Goal: Task Accomplishment & Management: Manage account settings

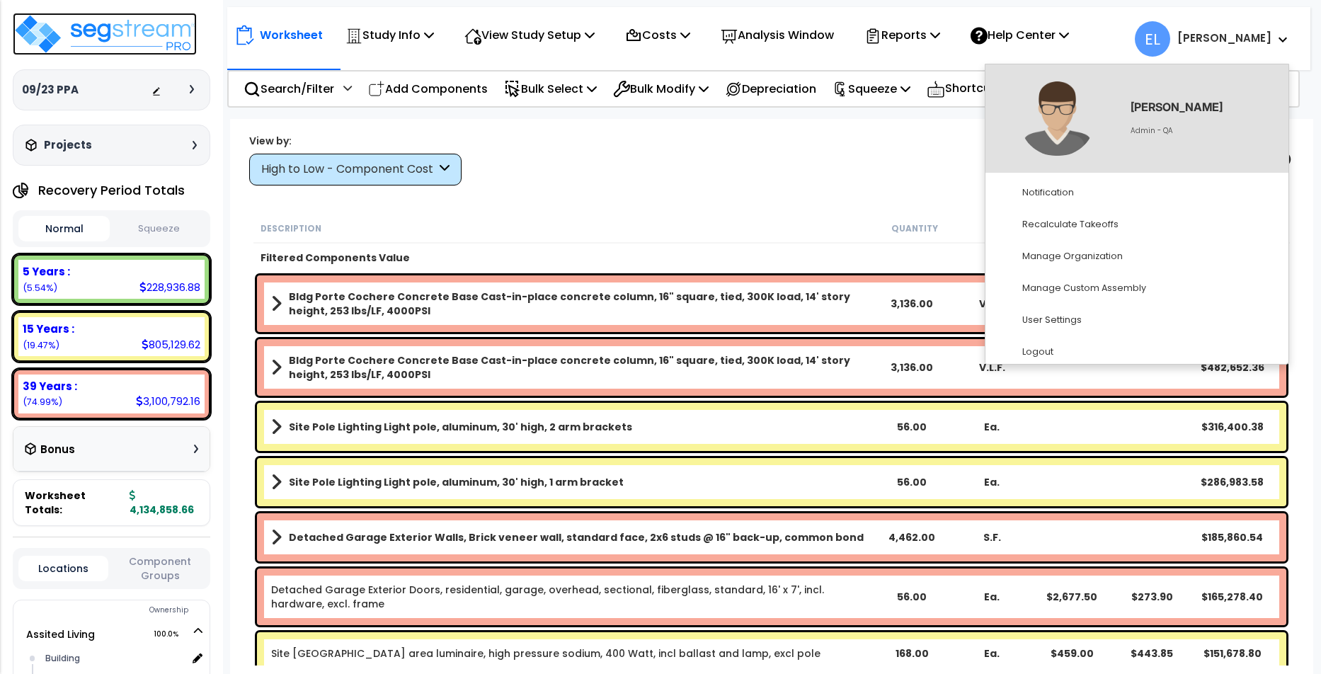
click at [166, 16] on img at bounding box center [105, 34] width 184 height 42
select select "2025"
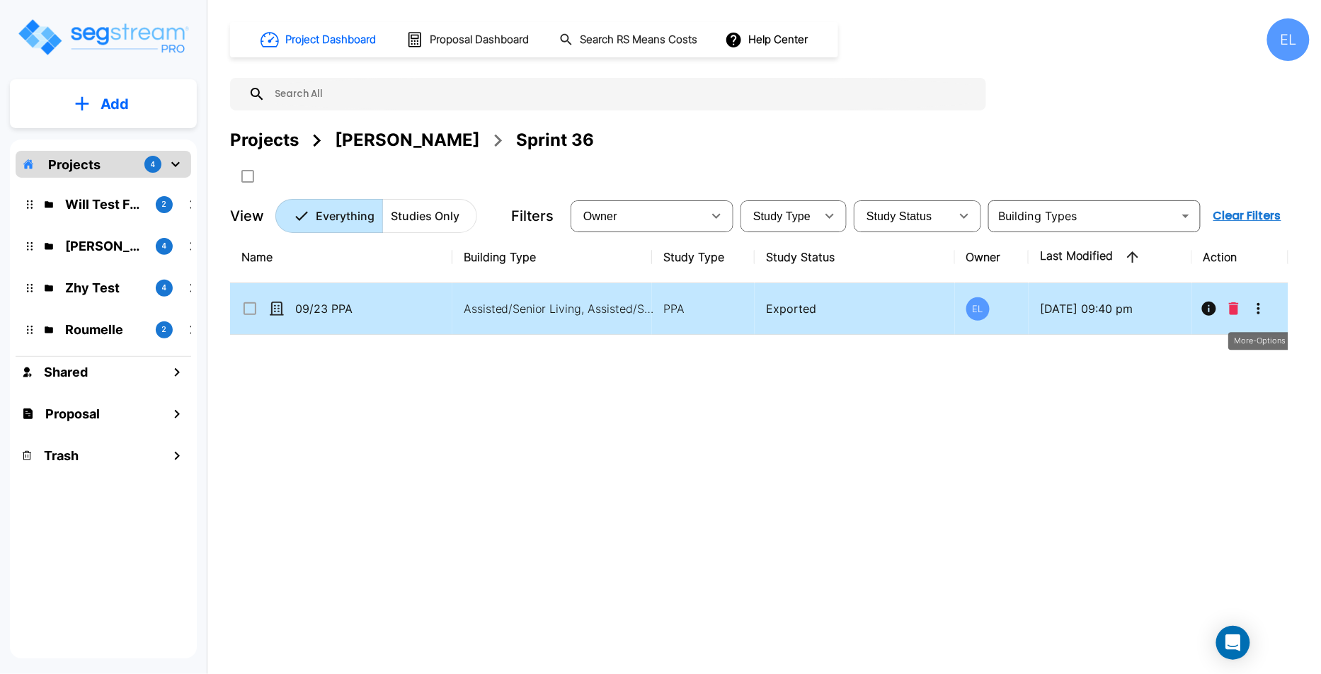
click at [1257, 309] on icon "More-Options" at bounding box center [1258, 308] width 17 height 17
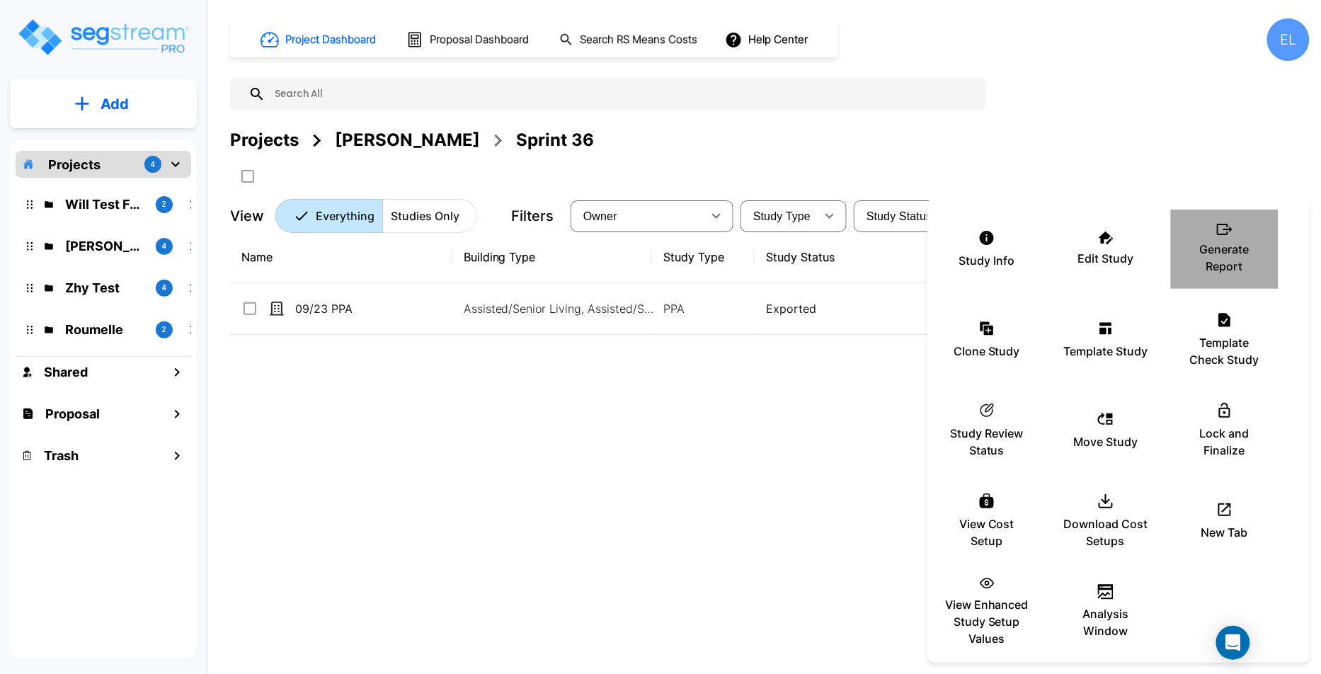
click at [1228, 246] on p "Generate Report" at bounding box center [1224, 258] width 85 height 34
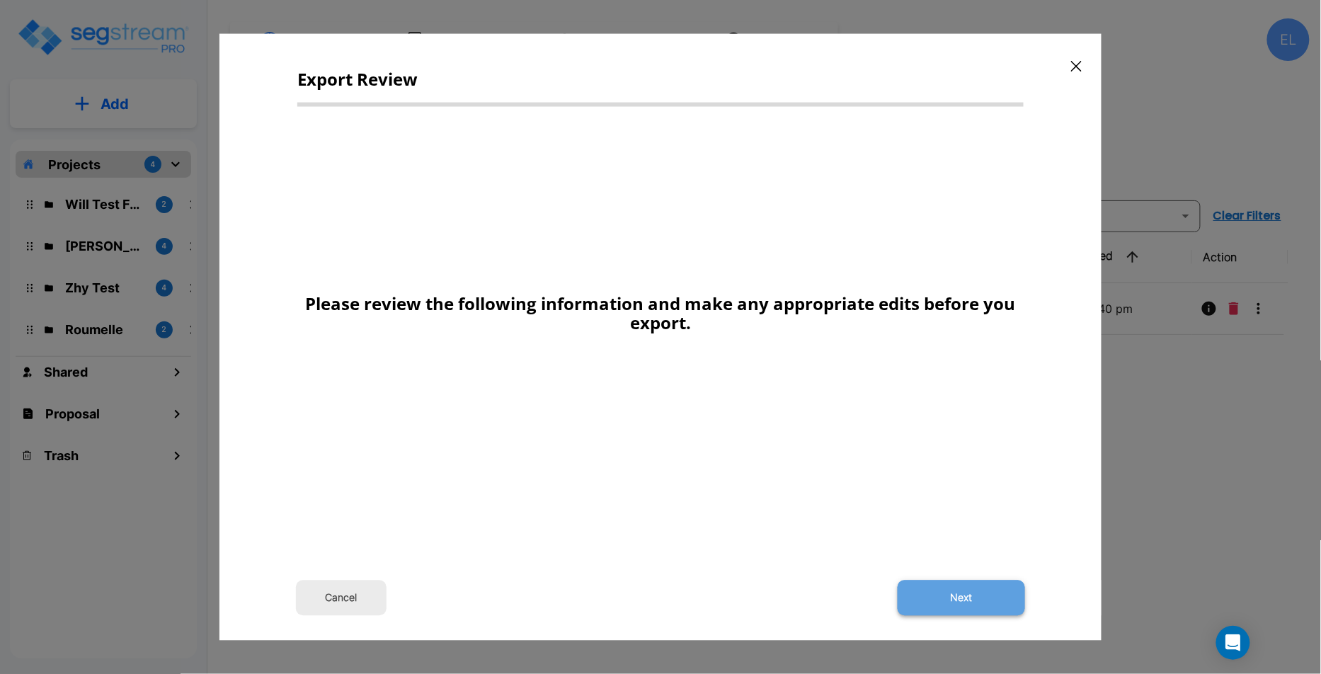
click at [963, 592] on button "Next" at bounding box center [961, 597] width 127 height 35
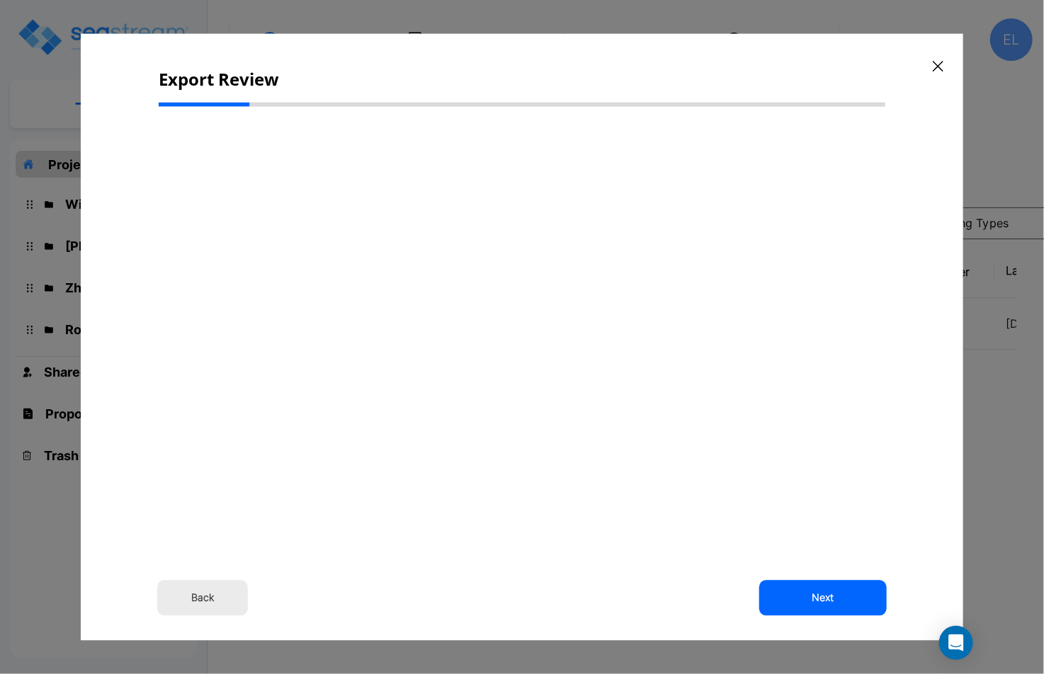
click at [941, 64] on icon "button" at bounding box center [937, 66] width 11 height 11
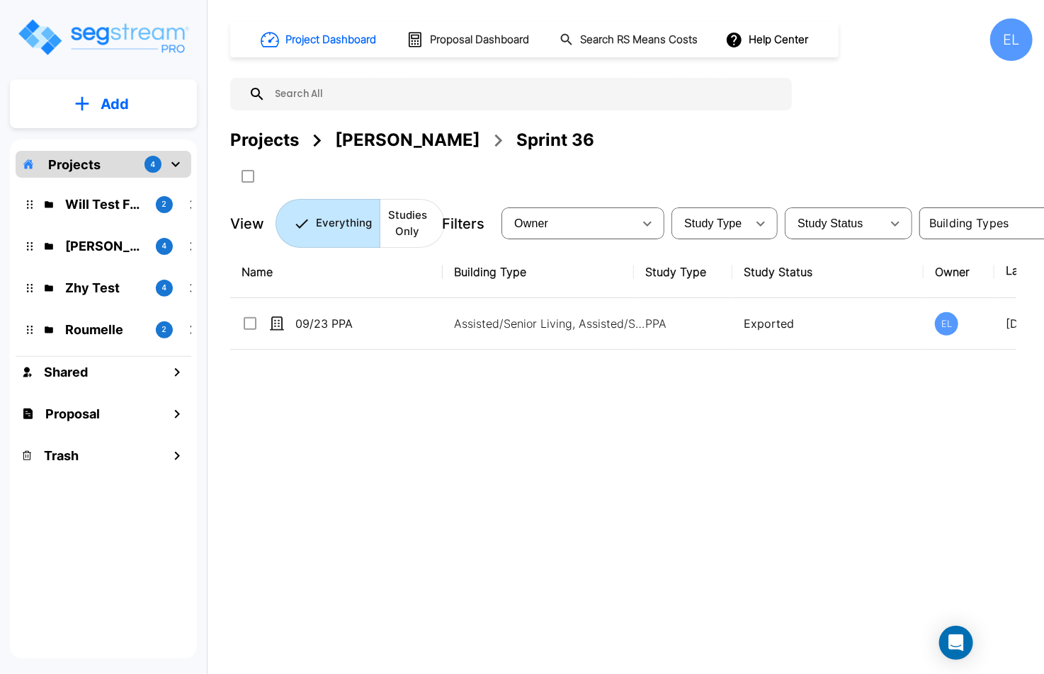
click at [642, 458] on div "Name Building Type Study Type Study Status Owner Last Modified Action 09/23 PPA…" at bounding box center [623, 455] width 786 height 418
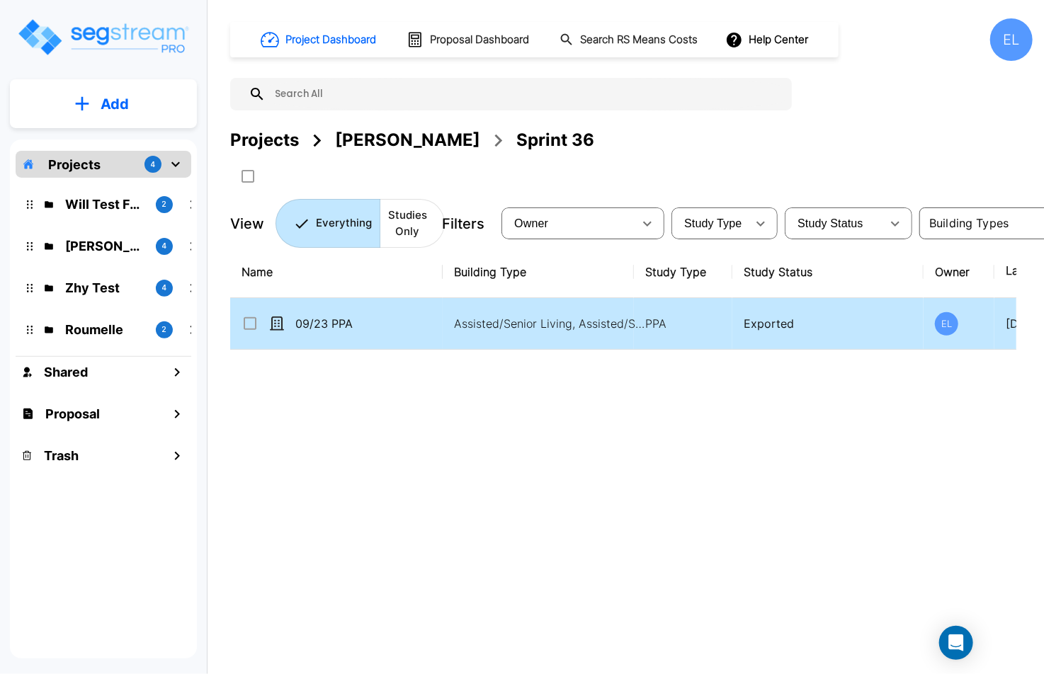
click at [852, 331] on td "Exported" at bounding box center [827, 324] width 191 height 52
checkbox input "true"
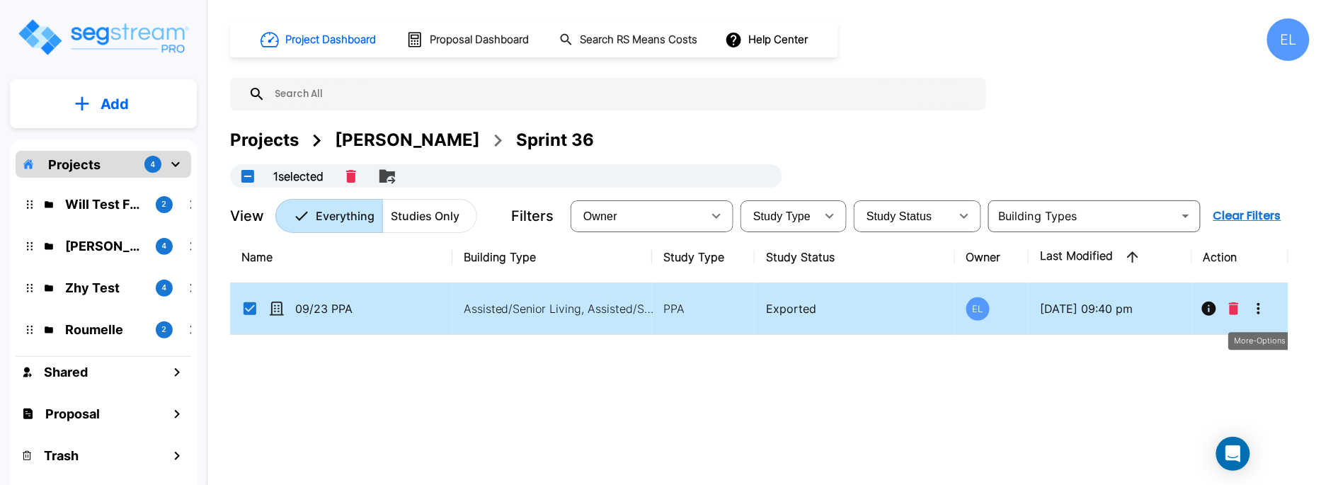
click at [1257, 305] on icon "More-Options" at bounding box center [1258, 308] width 17 height 17
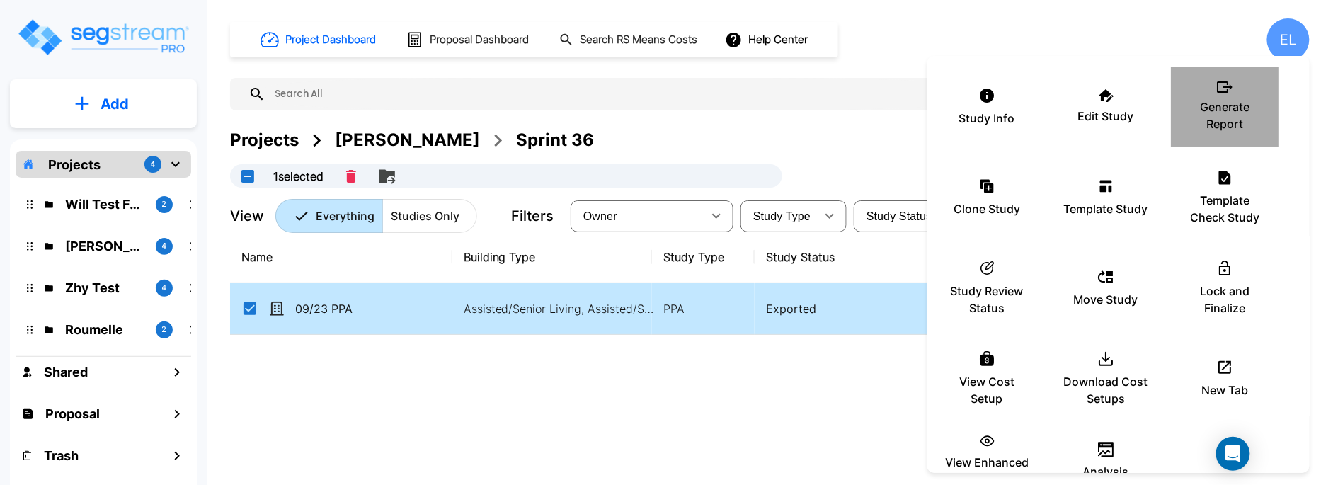
click at [1208, 115] on p "Generate Report" at bounding box center [1224, 115] width 85 height 34
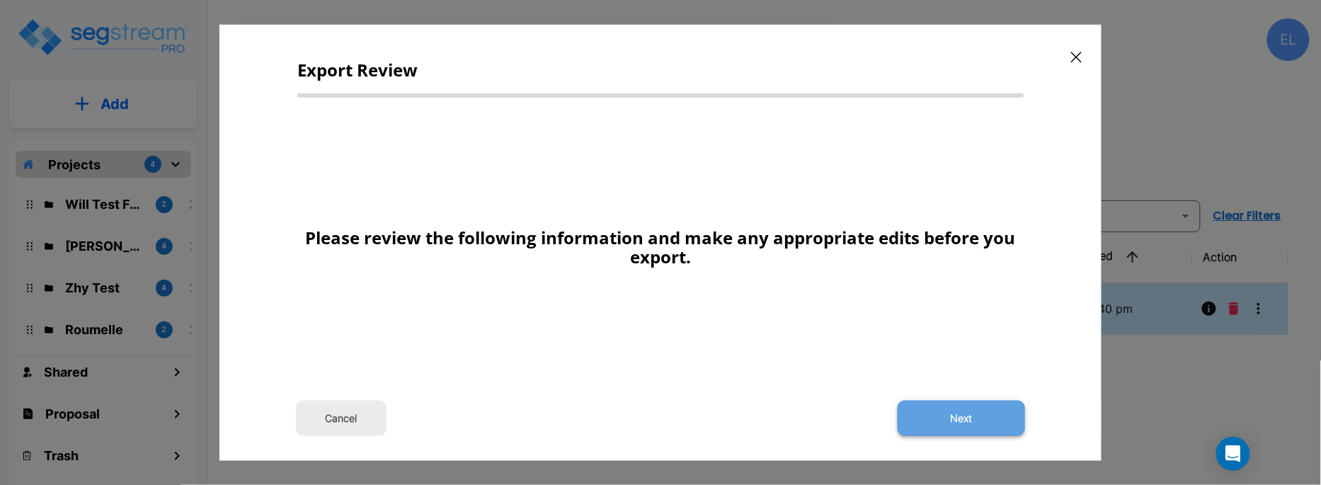
click at [919, 430] on button "Next" at bounding box center [961, 418] width 127 height 35
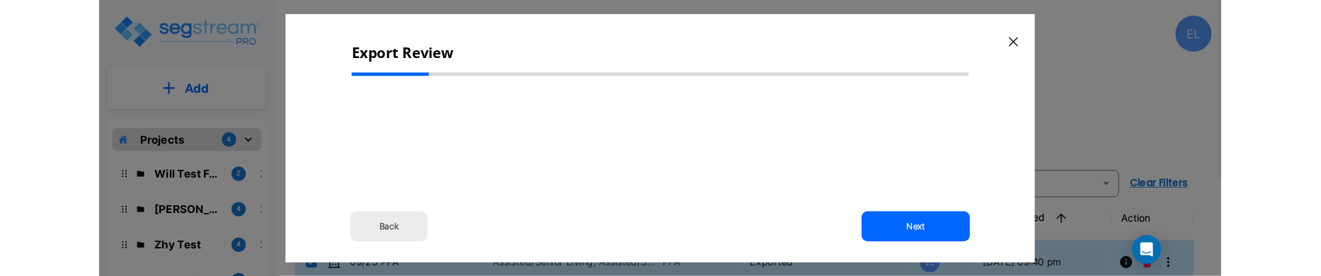
select select "2025"
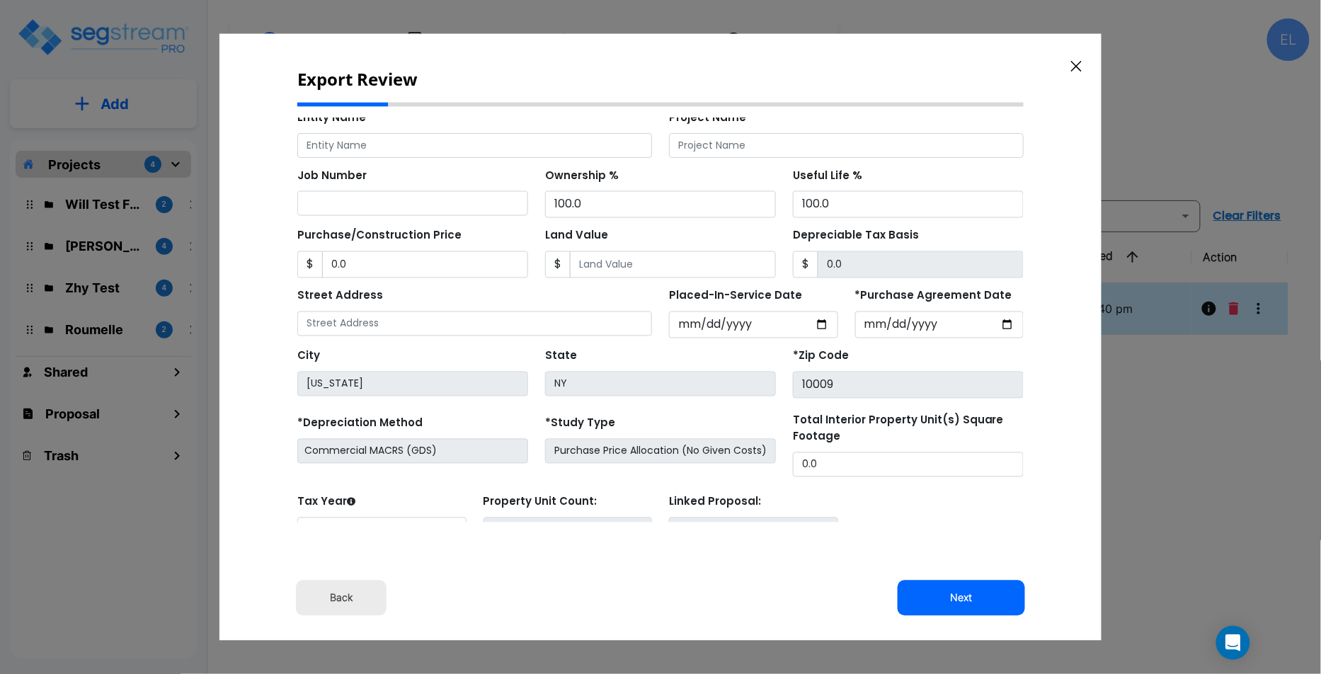
scroll to position [159, 0]
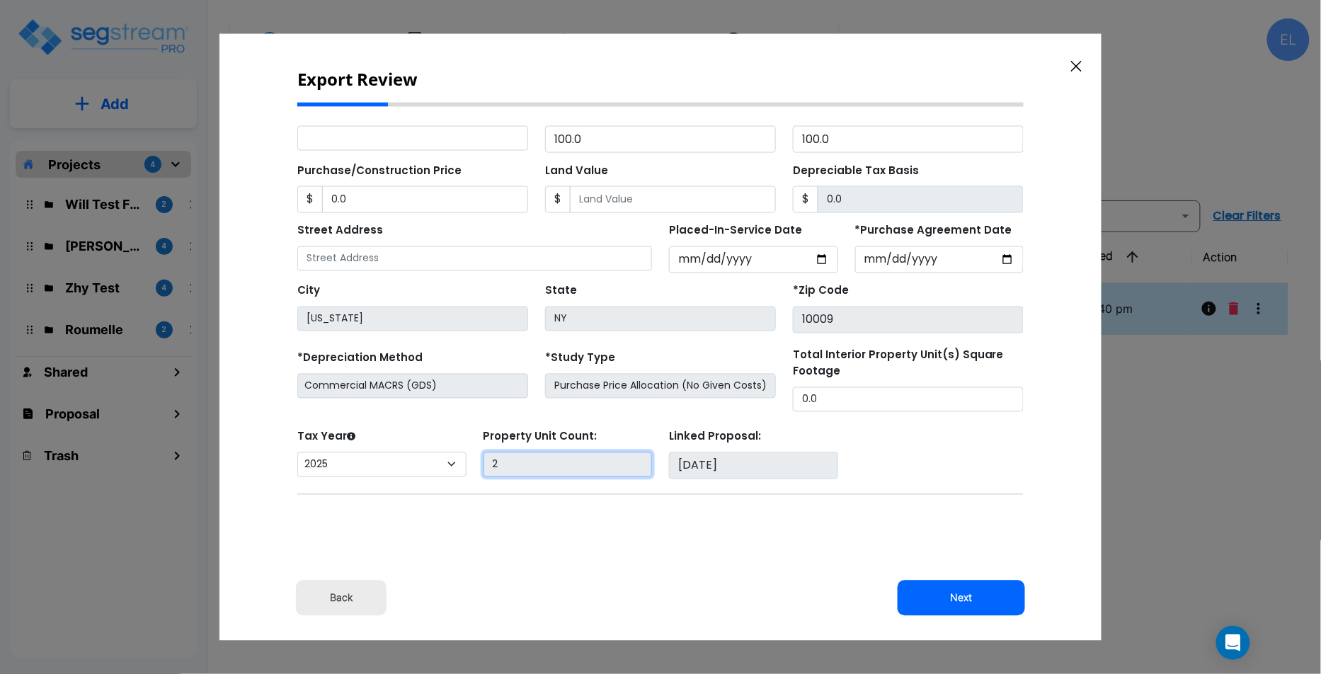
click at [623, 470] on input "2" at bounding box center [567, 464] width 169 height 25
click at [722, 456] on input "05Sept25" at bounding box center [752, 465] width 169 height 27
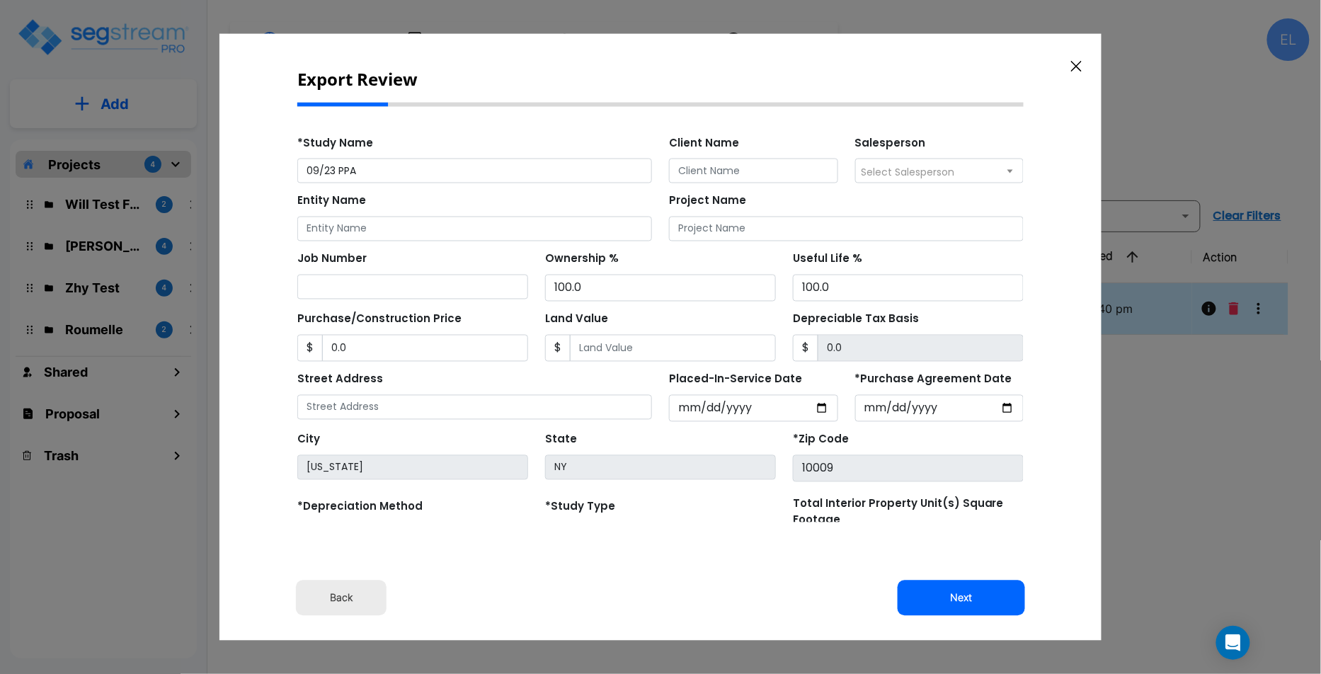
scroll to position [0, 0]
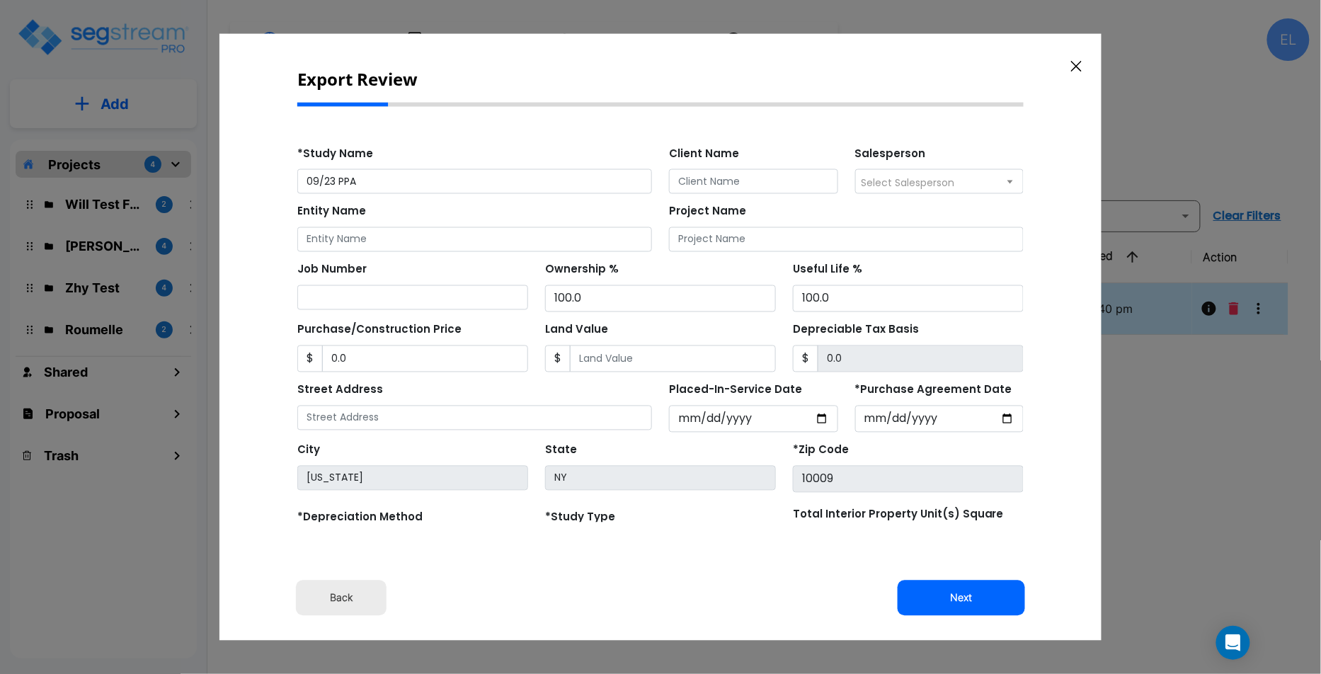
click at [582, 372] on div "Street Address Placed-In-Service Date 2025-09-23 *Purchase Agreement Date 2025-…" at bounding box center [659, 402] width 743 height 60
click at [594, 363] on input "Land Value" at bounding box center [672, 358] width 206 height 27
click at [620, 358] on input "Land Value" at bounding box center [672, 358] width 206 height 27
click at [1078, 67] on icon "button" at bounding box center [1076, 66] width 11 height 11
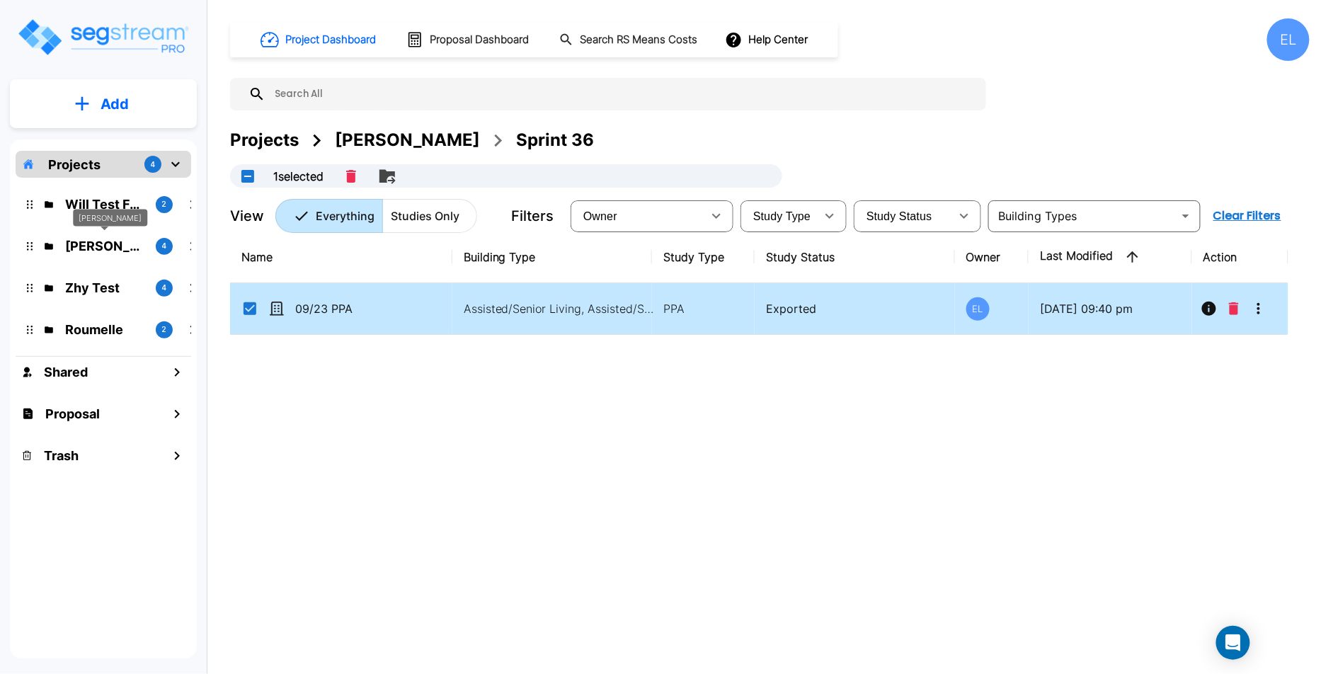
click at [123, 209] on div "QA Emmanuel" at bounding box center [110, 218] width 74 height 18
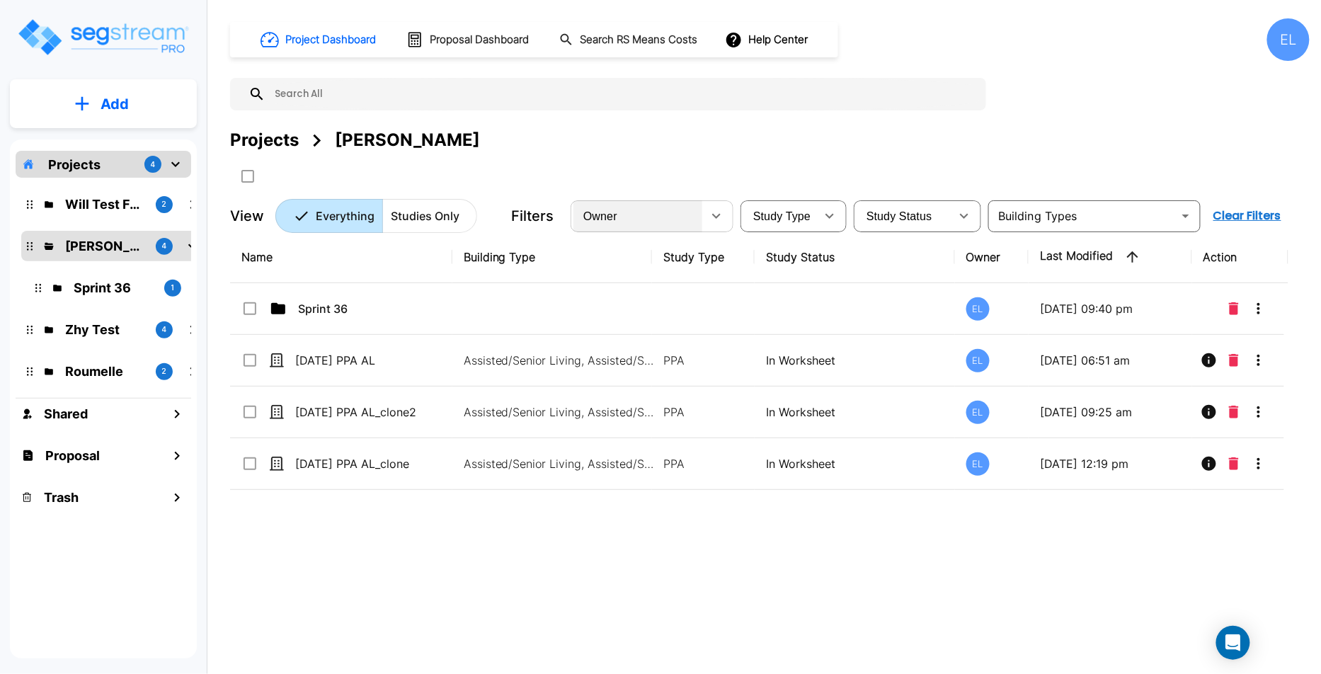
click at [634, 210] on div "Owner" at bounding box center [638, 216] width 129 height 40
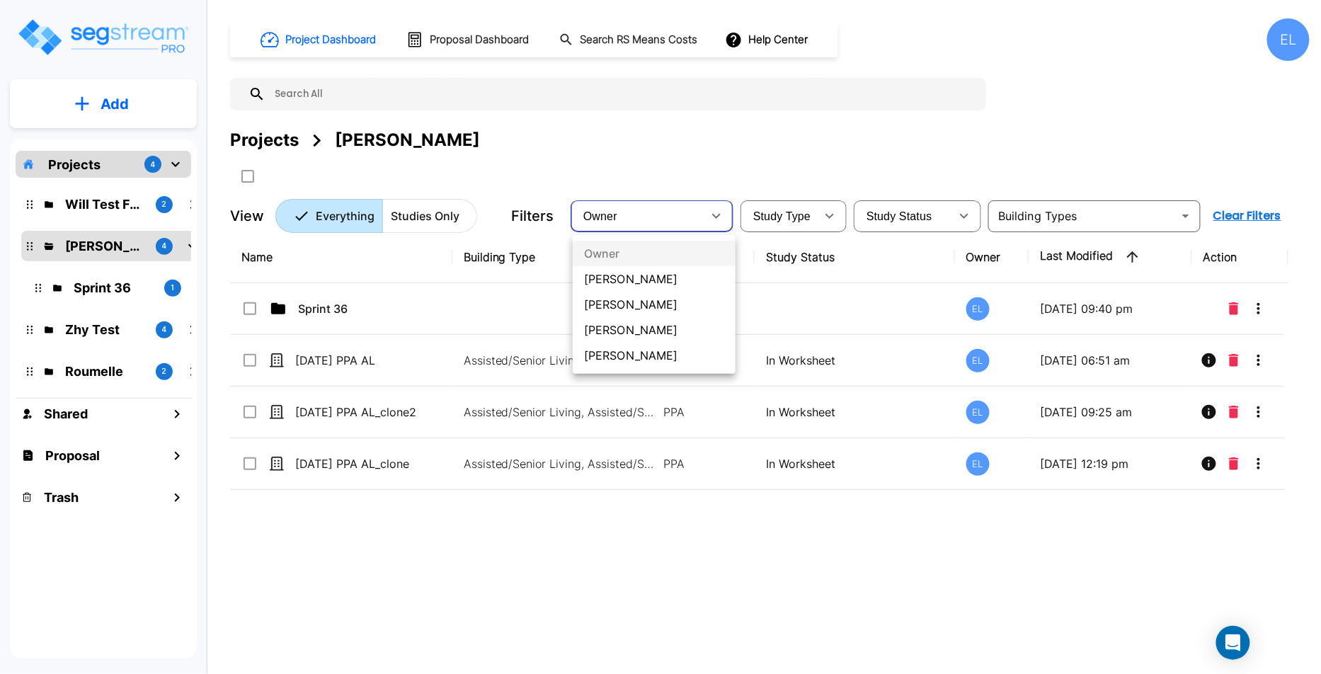
click at [614, 272] on li "[PERSON_NAME]" at bounding box center [654, 278] width 163 height 25
type input "91"
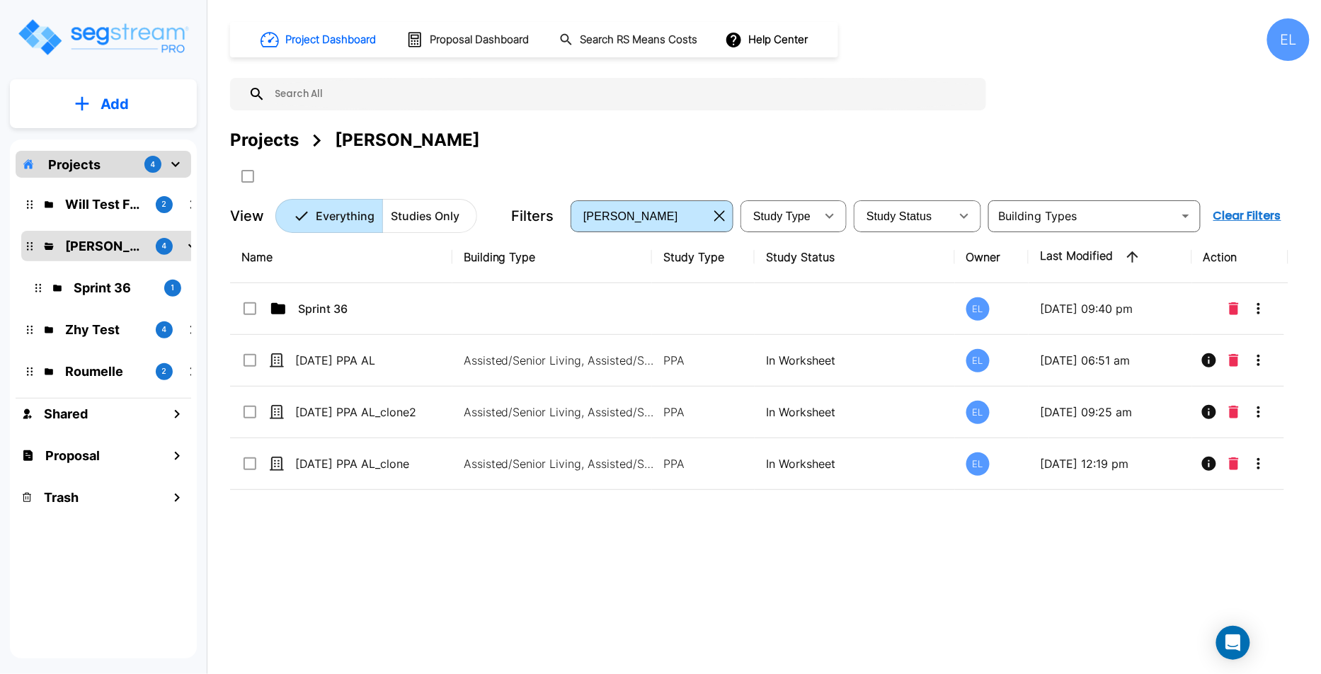
click at [64, 251] on div "QA Emmanuel 4" at bounding box center [114, 245] width 174 height 19
click at [171, 421] on icon "mailbox folders" at bounding box center [177, 414] width 17 height 17
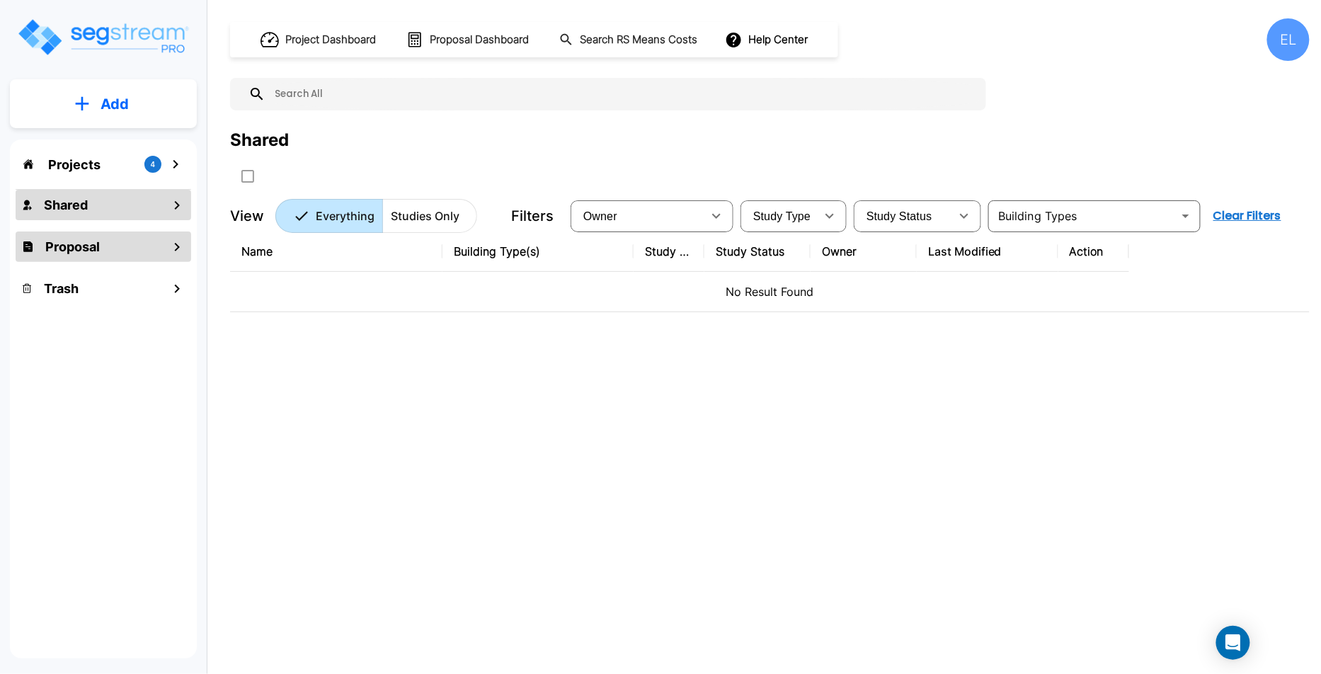
click at [170, 261] on div "Proposal" at bounding box center [104, 247] width 176 height 30
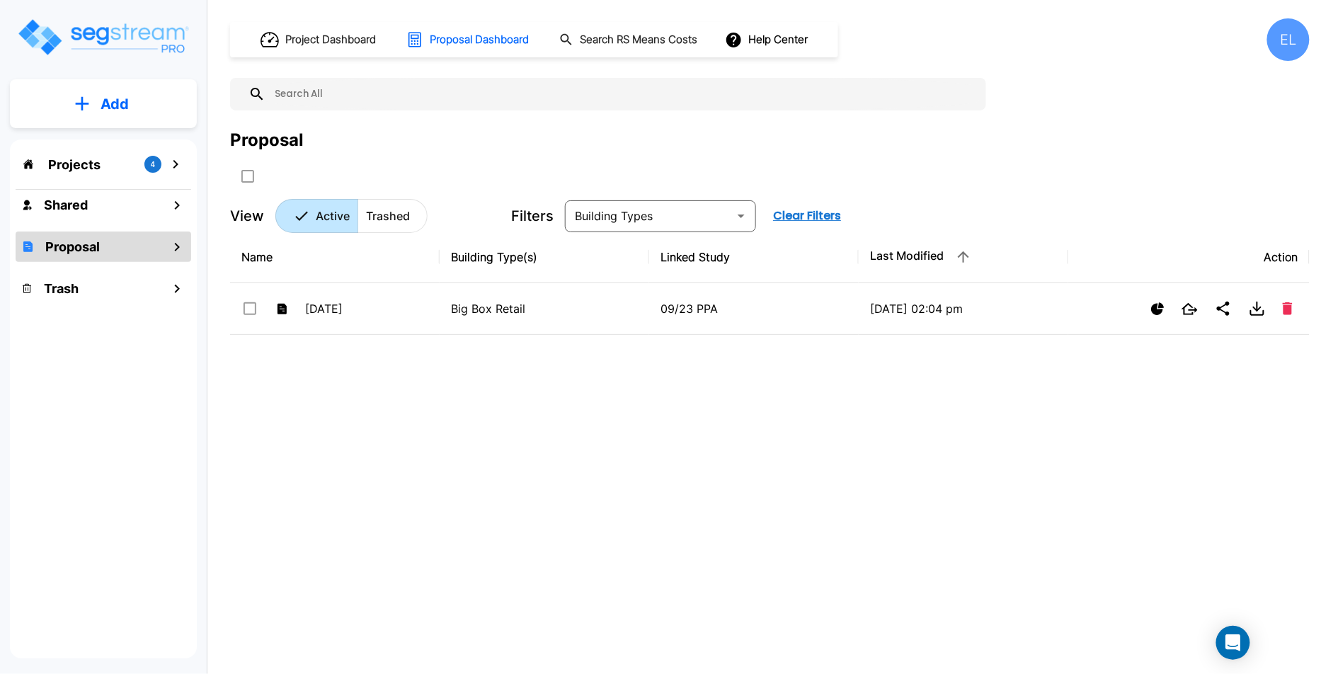
click at [1299, 40] on div "EL" at bounding box center [1288, 39] width 42 height 42
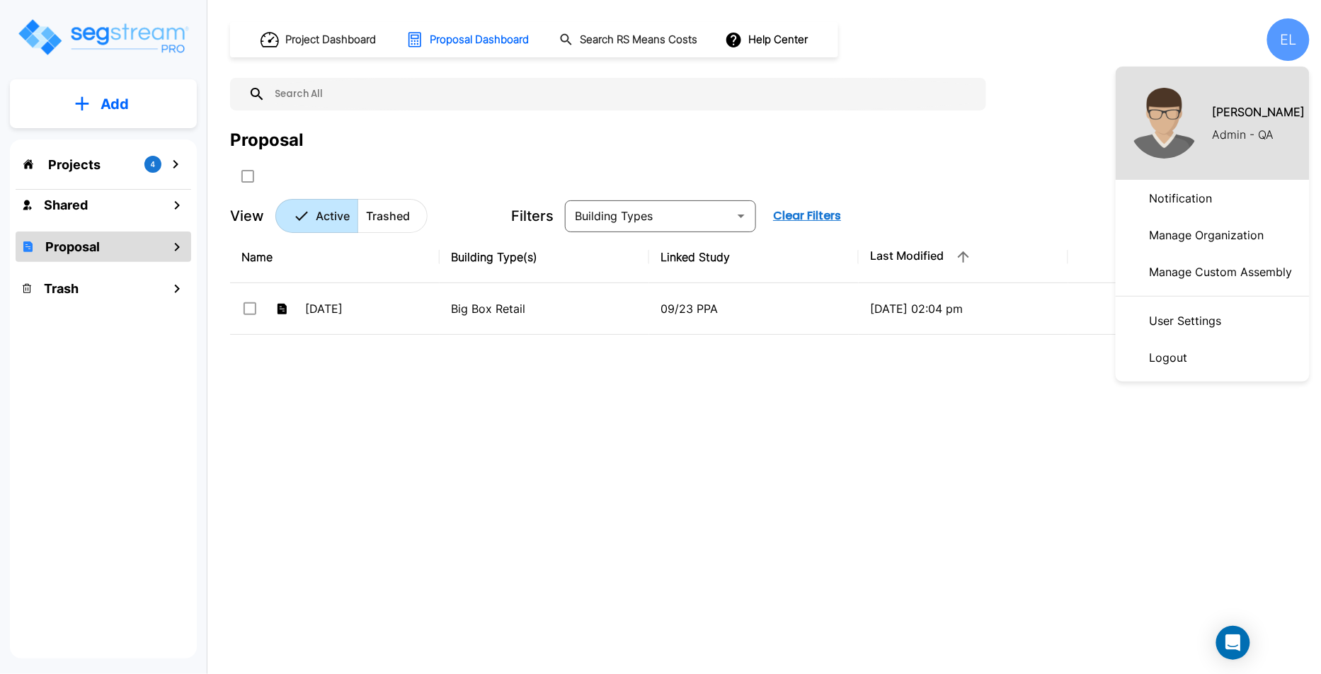
click at [1195, 229] on p "Manage Organization" at bounding box center [1207, 235] width 126 height 28
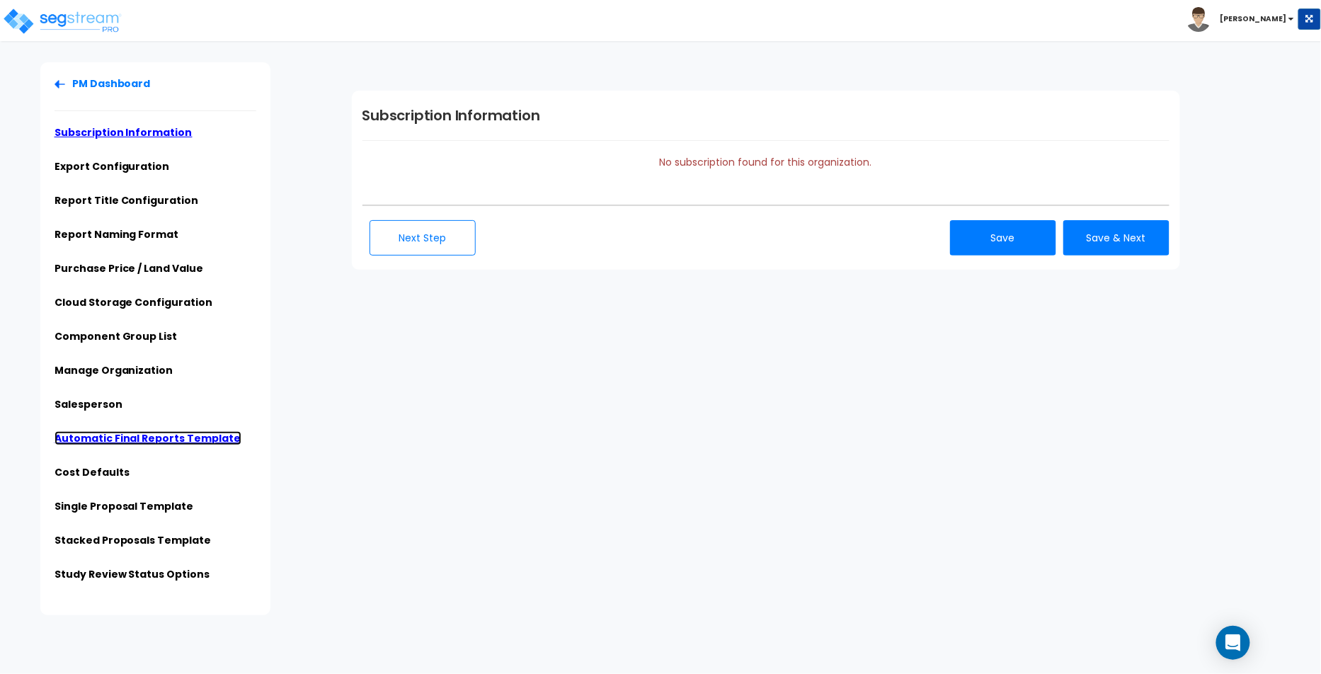
click at [161, 438] on link "Automatic Final Reports Template" at bounding box center [148, 438] width 187 height 14
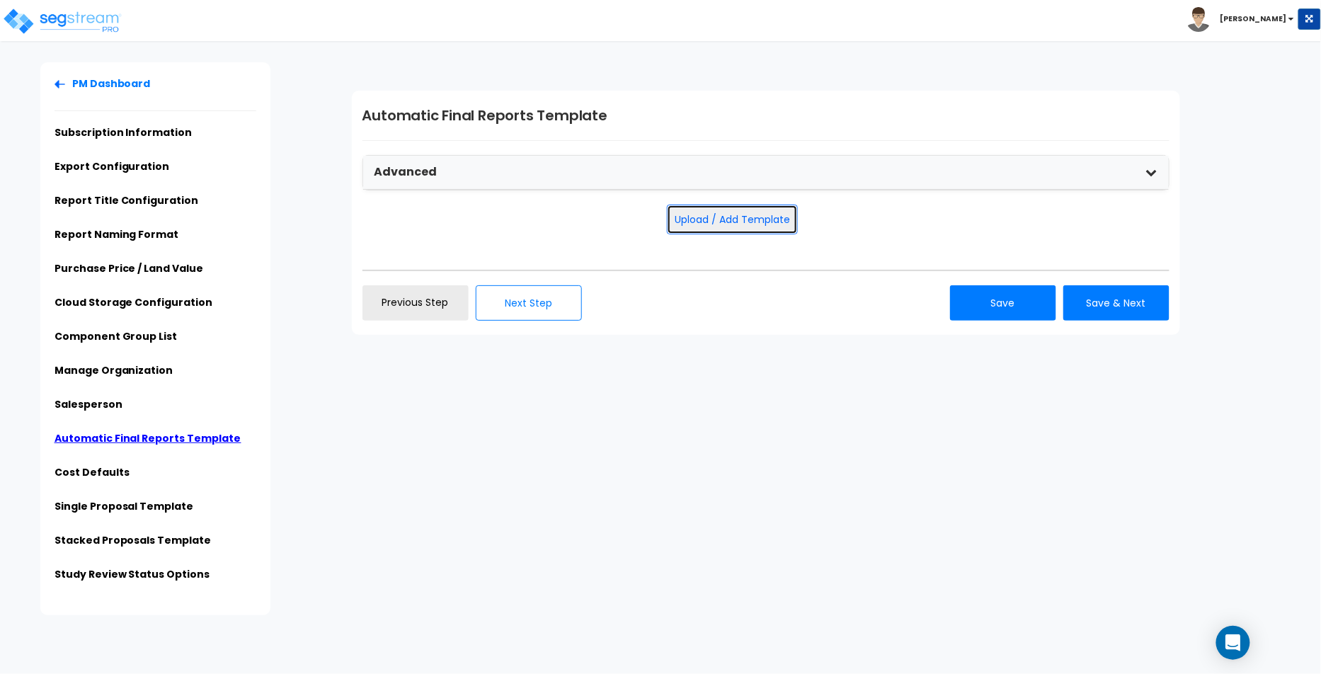
click at [759, 215] on button "Upload / Add Template" at bounding box center [732, 220] width 131 height 30
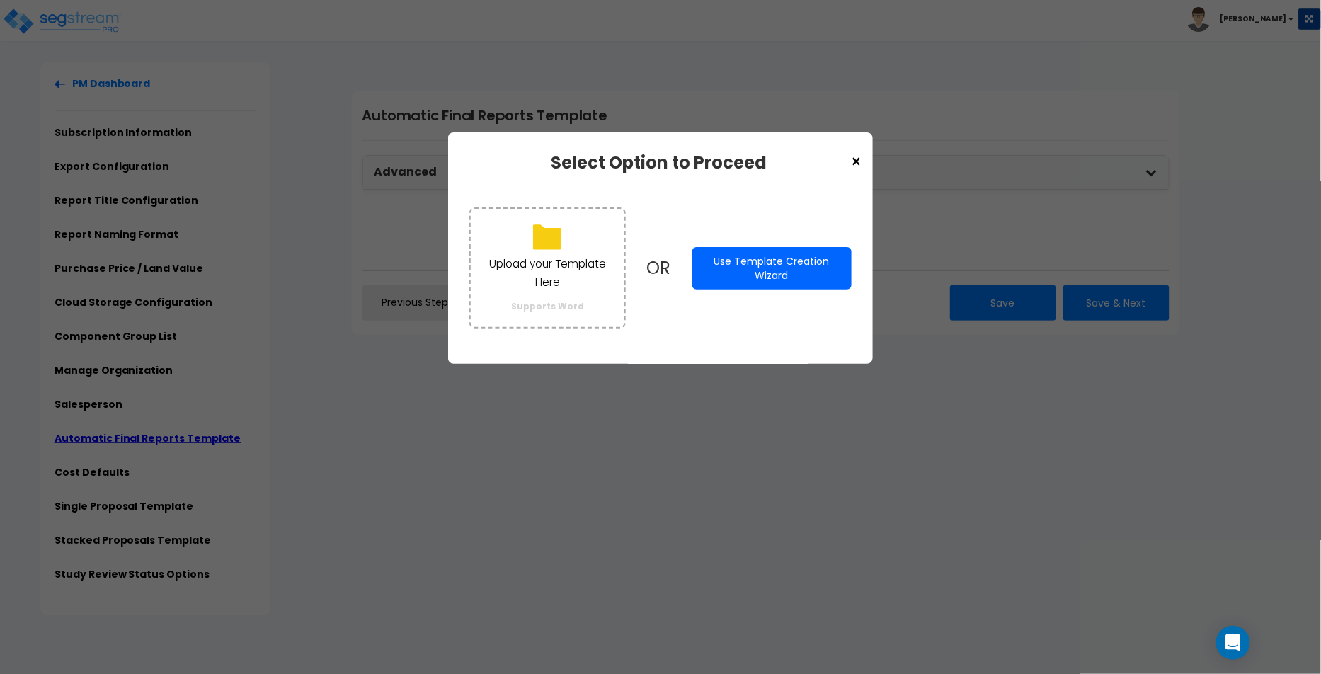
click at [759, 260] on button "Use Template Creation Wizard" at bounding box center [771, 268] width 159 height 42
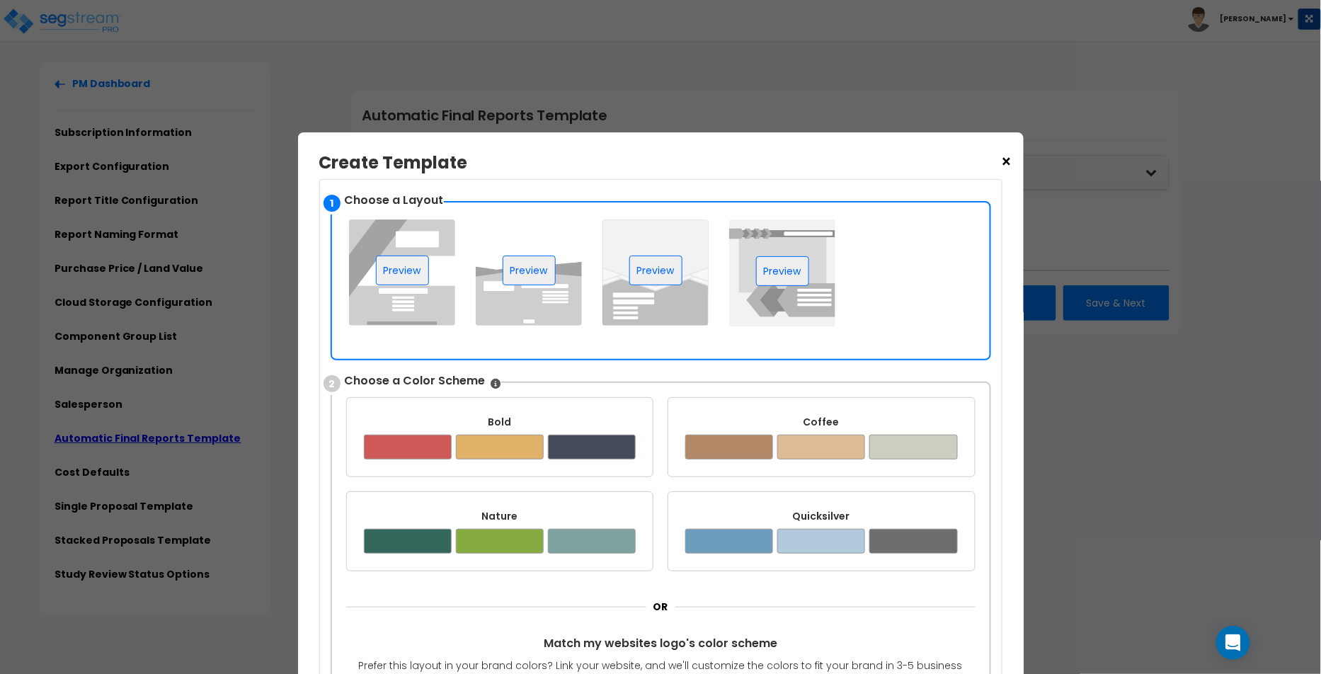
click at [435, 300] on img at bounding box center [402, 272] width 106 height 106
click at [751, 435] on div at bounding box center [729, 447] width 88 height 25
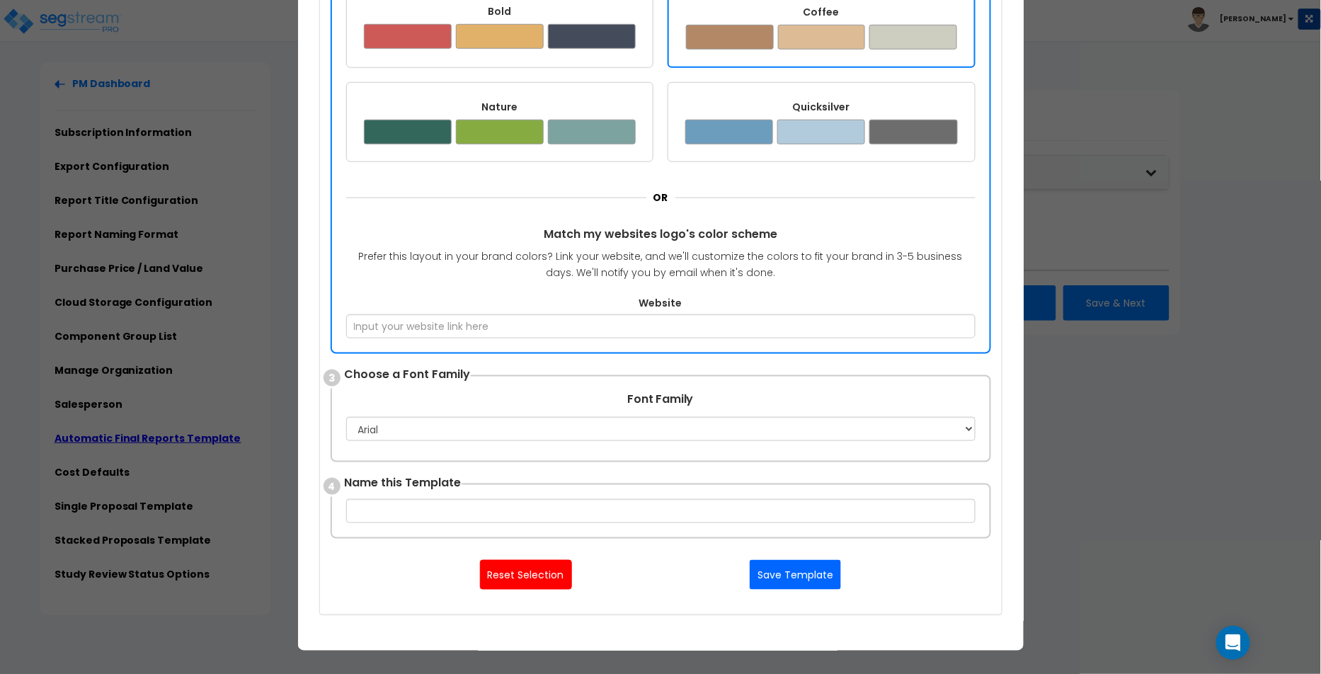
scroll to position [412, 0]
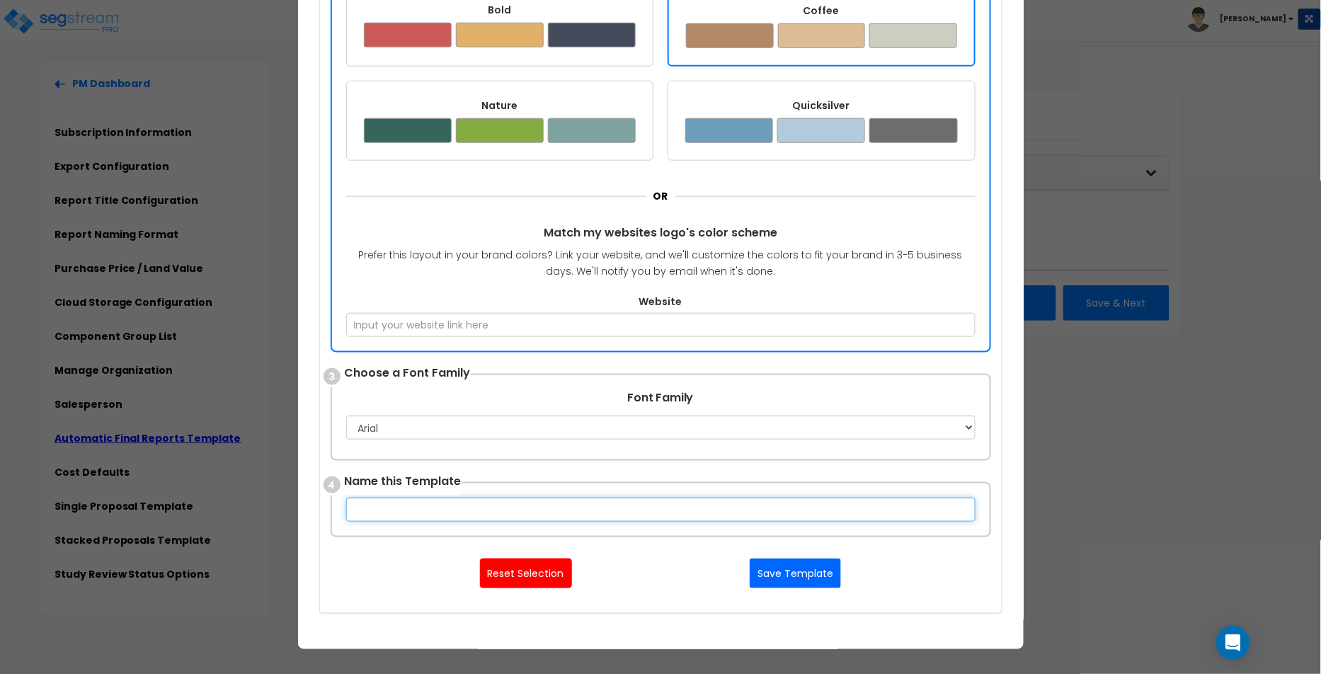
click at [531, 505] on input "text" at bounding box center [660, 510] width 629 height 24
type input "1"
type input "T1-coffee"
click at [763, 578] on button "Save Template" at bounding box center [795, 574] width 91 height 30
